Goal: Transaction & Acquisition: Book appointment/travel/reservation

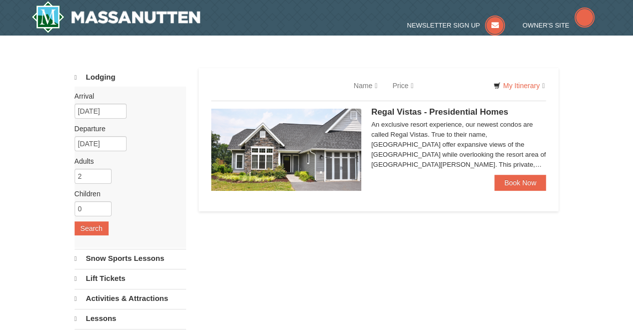
select select "9"
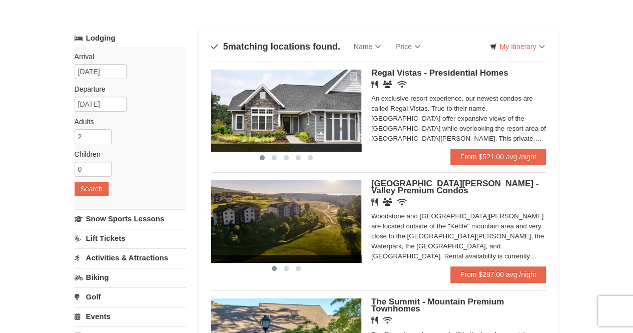
scroll to position [39, 0]
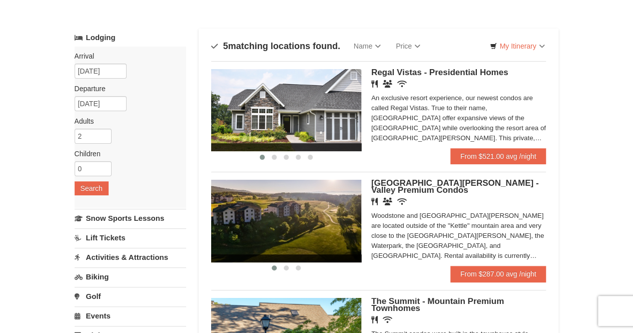
click at [316, 108] on img at bounding box center [286, 110] width 150 height 82
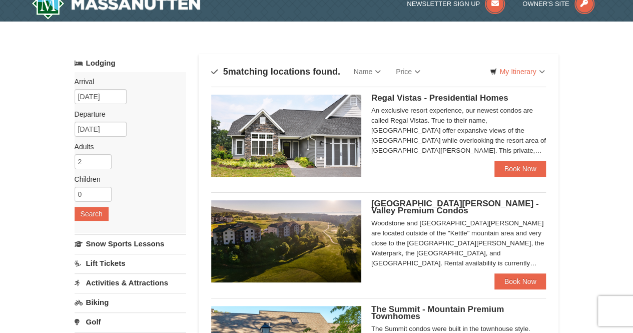
scroll to position [13, 0]
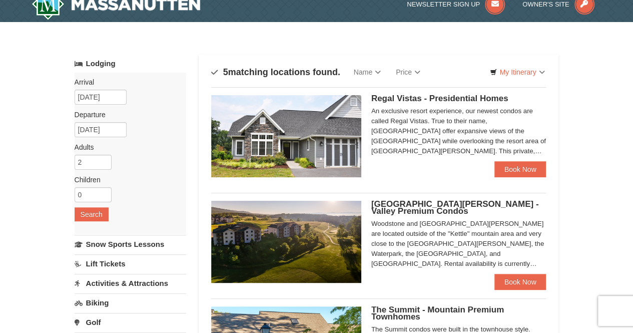
click at [324, 166] on img at bounding box center [286, 136] width 150 height 82
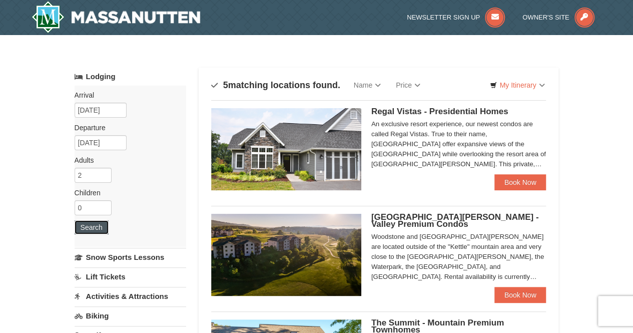
click at [103, 226] on button "Search" at bounding box center [92, 227] width 34 height 14
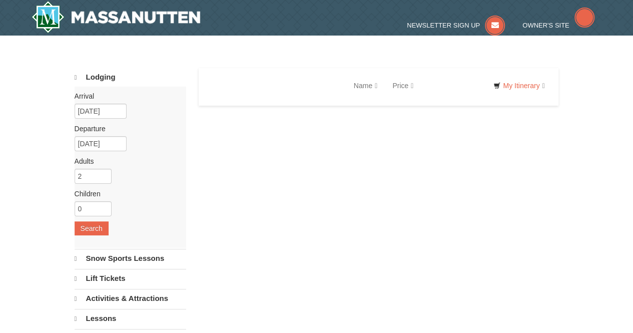
select select "9"
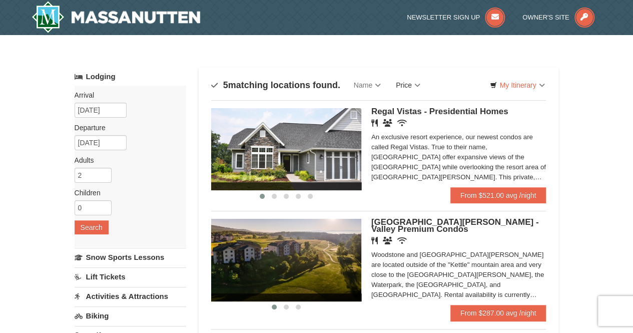
click at [416, 87] on link "Price" at bounding box center [409, 85] width 40 height 20
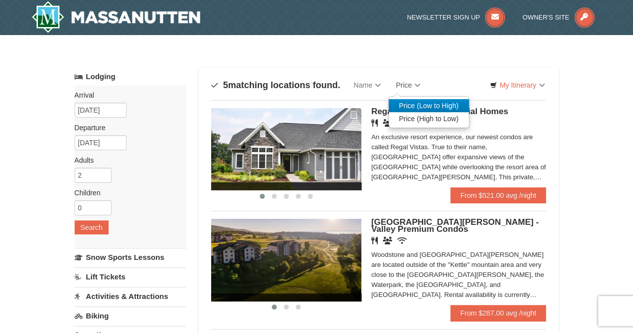
click at [419, 105] on link "Price (Low to High)" at bounding box center [429, 105] width 80 height 13
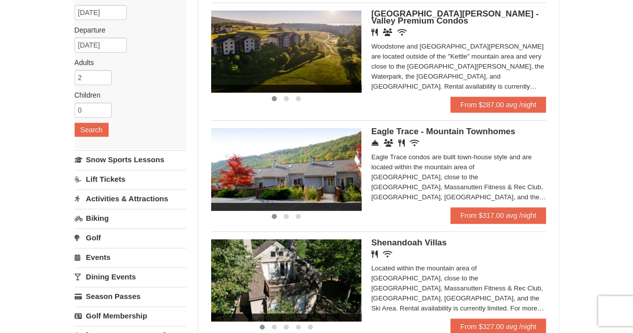
scroll to position [97, 0]
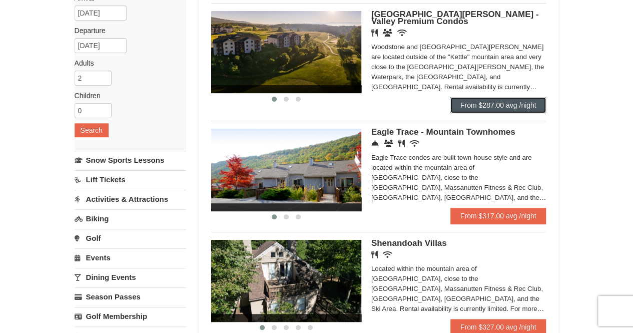
click at [499, 103] on link "From $287.00 avg /night" at bounding box center [499, 105] width 96 height 16
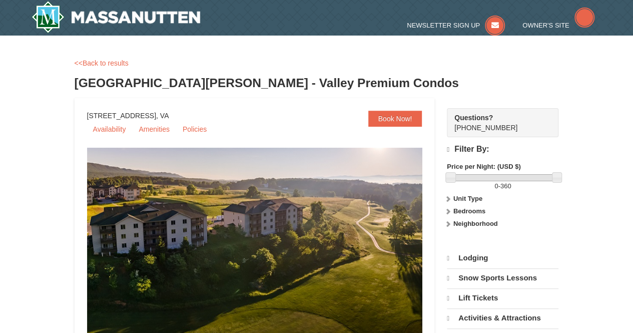
select select "9"
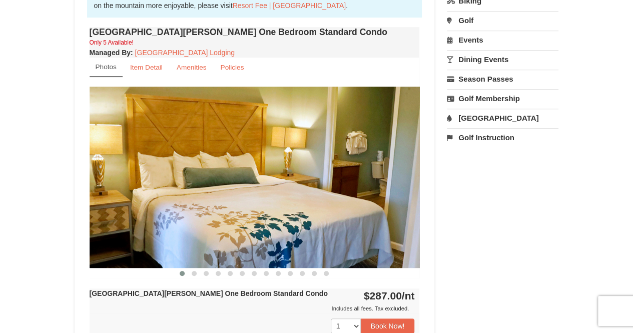
scroll to position [390, 0]
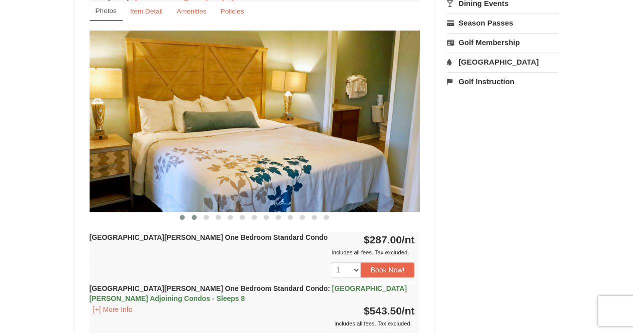
click at [193, 215] on span at bounding box center [194, 217] width 5 height 5
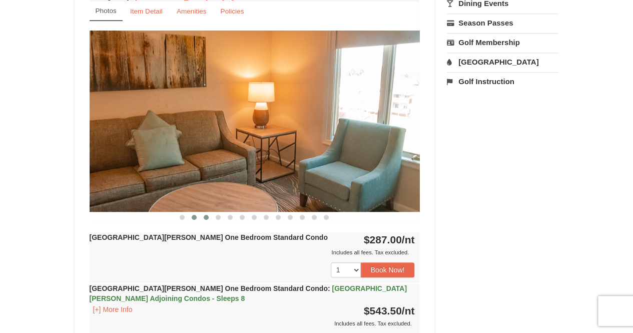
click at [201, 215] on button at bounding box center [206, 217] width 12 height 10
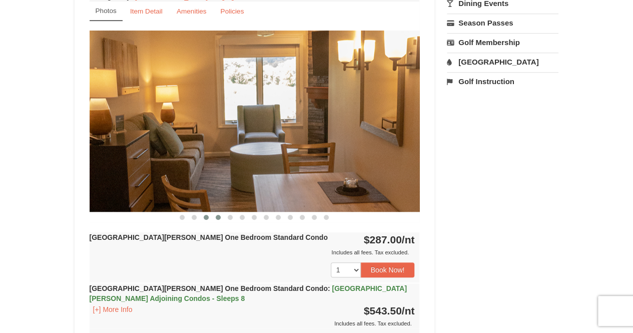
click at [221, 216] on button at bounding box center [218, 217] width 12 height 10
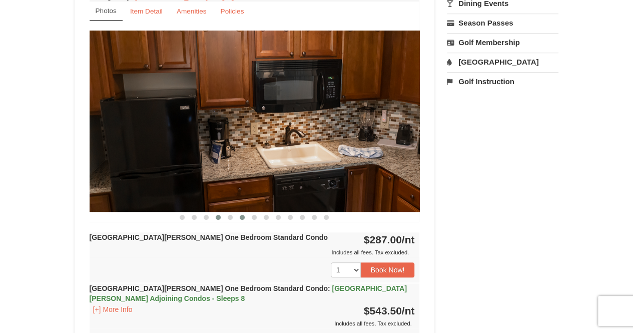
click at [240, 220] on button at bounding box center [242, 217] width 12 height 10
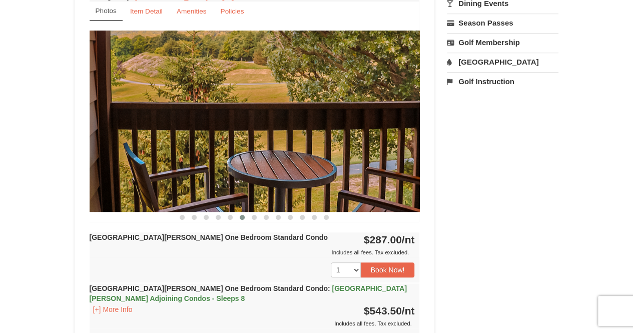
click at [260, 222] on div "Woodstone Meadows One Bedroom Standard Condo Only 5 Available! Managed By : Mas…" at bounding box center [254, 178] width 335 height 420
click at [265, 222] on div "Woodstone Meadows One Bedroom Standard Condo Only 5 Available! Managed By : Mas…" at bounding box center [254, 178] width 335 height 420
click at [253, 218] on span at bounding box center [254, 217] width 5 height 5
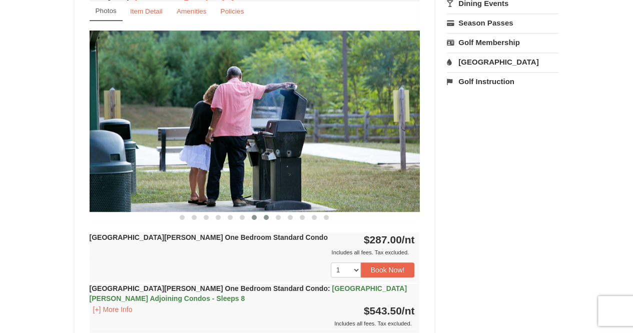
click at [266, 217] on span at bounding box center [266, 217] width 5 height 5
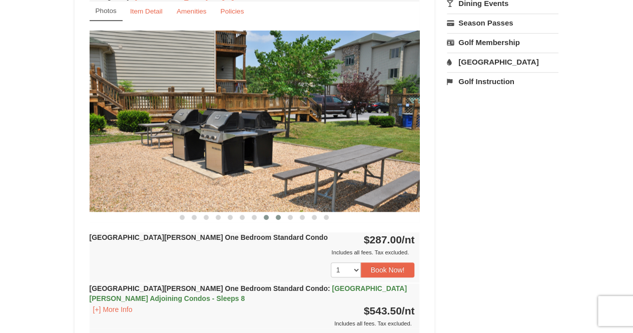
click at [272, 214] on button at bounding box center [278, 217] width 12 height 10
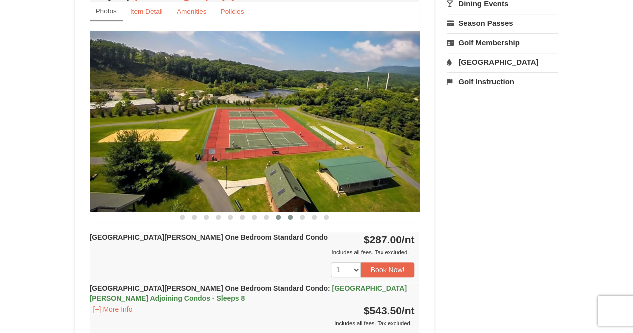
click at [285, 215] on button at bounding box center [290, 217] width 12 height 10
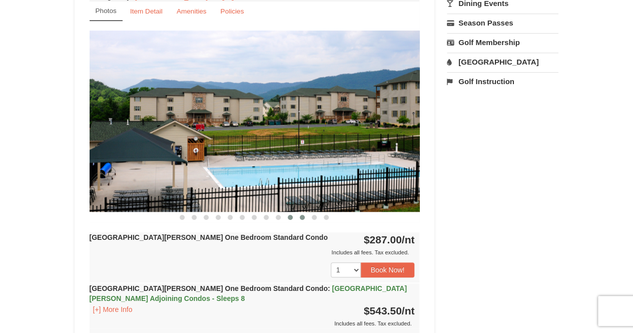
click at [301, 220] on button at bounding box center [302, 217] width 12 height 10
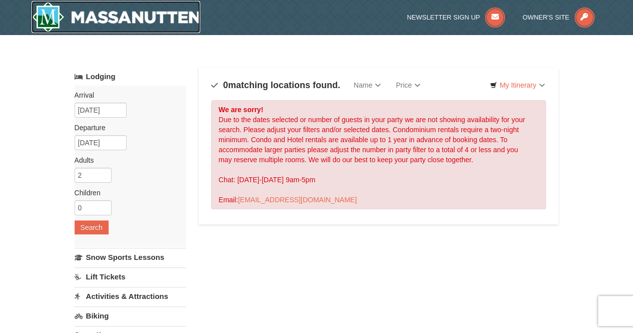
click at [160, 10] on img at bounding box center [116, 17] width 169 height 32
